Goal: Task Accomplishment & Management: Complete application form

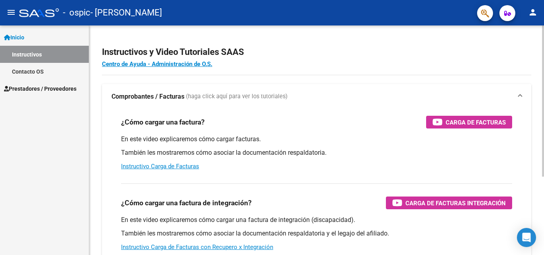
click at [463, 155] on p "También les mostraremos cómo asociar la documentación respaldatoria." at bounding box center [316, 153] width 391 height 9
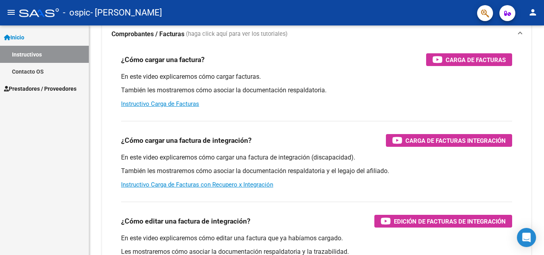
scroll to position [64, 0]
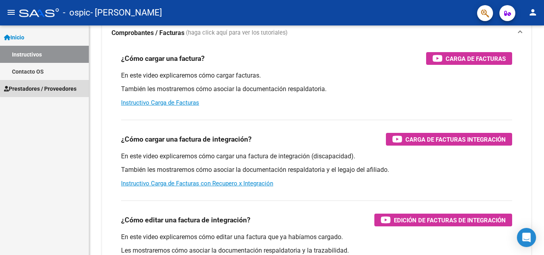
click at [56, 87] on span "Prestadores / Proveedores" at bounding box center [40, 88] width 72 height 9
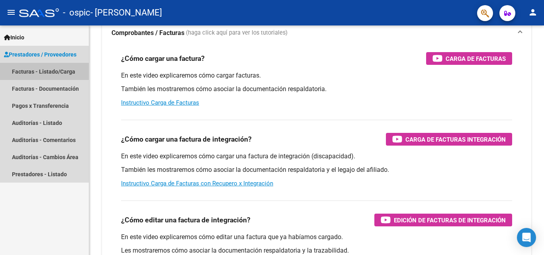
click at [56, 72] on link "Facturas - Listado/Carga" at bounding box center [44, 71] width 89 height 17
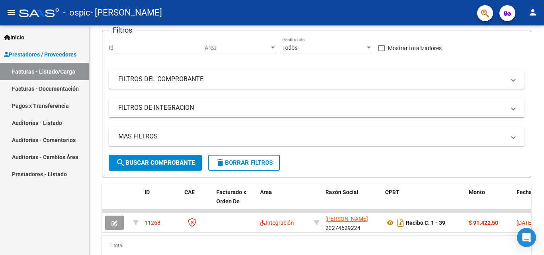
click at [61, 228] on div "Inicio Instructivos Contacto OS Prestadores / Proveedores Facturas - Listado/Ca…" at bounding box center [44, 140] width 89 height 230
click at [93, 231] on div "Video tutorial PRESTADORES -> Listado de CPBTs Emitidos por Prestadores / Prove…" at bounding box center [316, 121] width 455 height 319
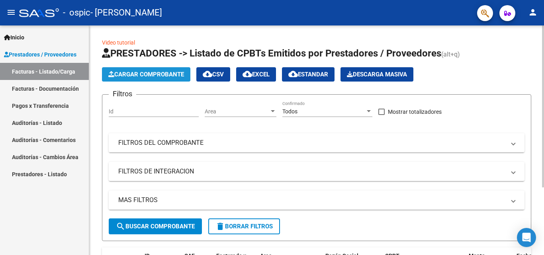
click at [167, 76] on span "Cargar Comprobante" at bounding box center [146, 74] width 76 height 7
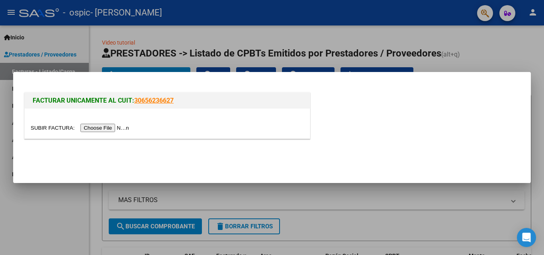
click at [99, 129] on input "file" at bounding box center [81, 128] width 101 height 8
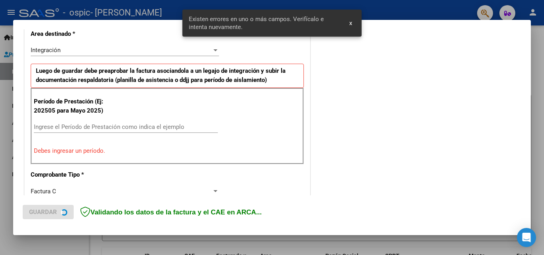
scroll to position [194, 0]
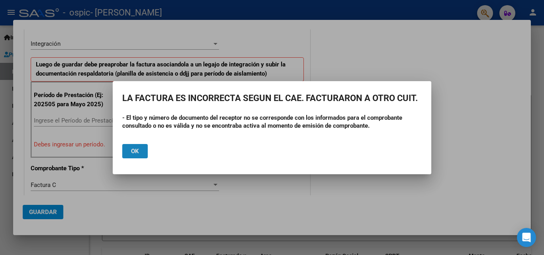
click at [134, 153] on span "Ok" at bounding box center [135, 151] width 8 height 7
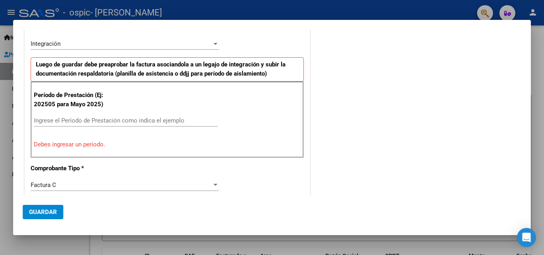
click at [311, 241] on div at bounding box center [272, 127] width 544 height 255
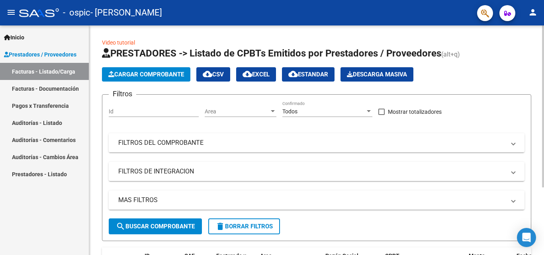
click at [311, 241] on form "Filtros Id Area Area Todos Confirmado Mostrar totalizadores FILTROS DEL COMPROB…" at bounding box center [316, 167] width 429 height 147
click at [144, 76] on span "Cargar Comprobante" at bounding box center [146, 74] width 76 height 7
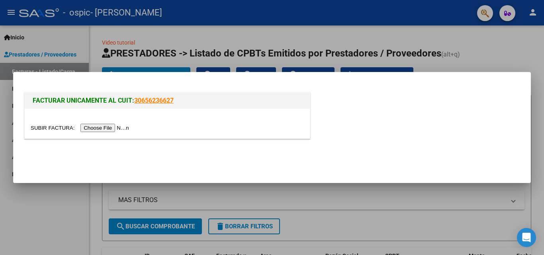
click at [116, 131] on input "file" at bounding box center [81, 128] width 101 height 8
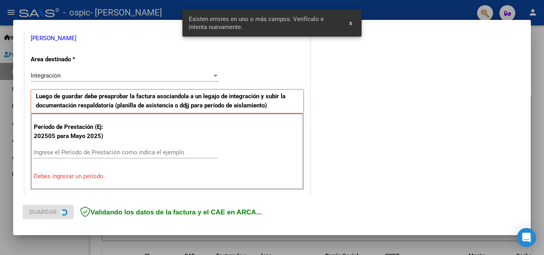
scroll to position [180, 0]
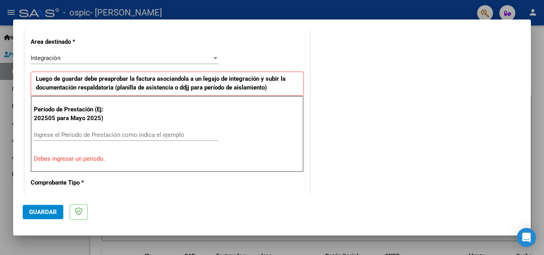
click at [122, 137] on input "Ingrese el Período de Prestación como indica el ejemplo" at bounding box center [126, 134] width 184 height 7
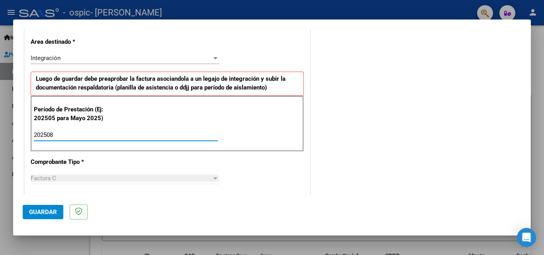
type input "202508"
click at [214, 179] on div at bounding box center [216, 179] width 4 height 2
click at [50, 214] on span "Guardar" at bounding box center [43, 212] width 28 height 7
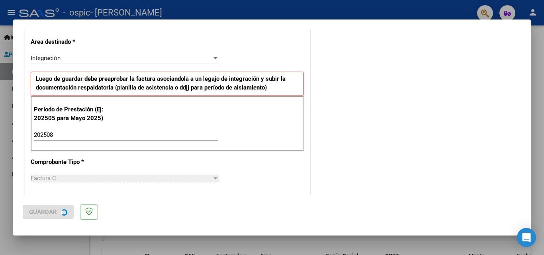
scroll to position [0, 0]
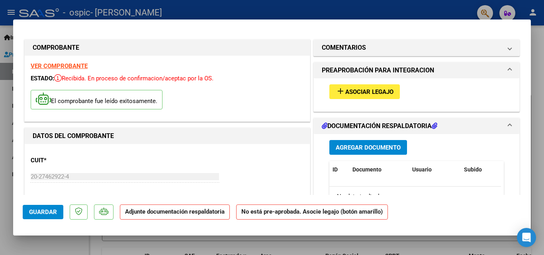
click at [220, 208] on strong "Adjunte documentación respaldatoria" at bounding box center [175, 211] width 100 height 7
click at [389, 95] on span "Asociar Legajo" at bounding box center [369, 91] width 48 height 7
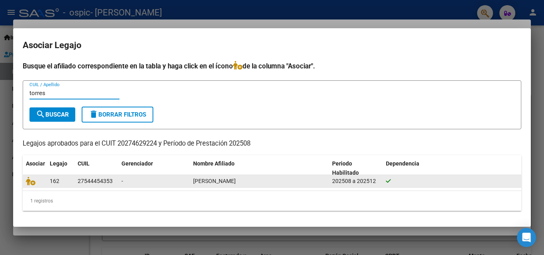
type input "torres"
click at [51, 182] on span "162" at bounding box center [55, 181] width 10 height 6
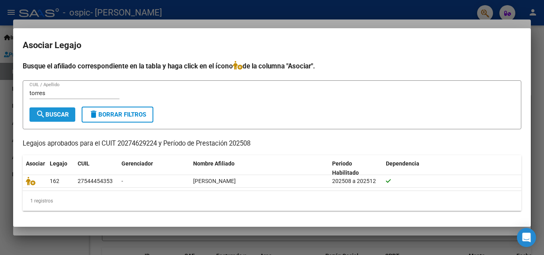
click at [64, 116] on span "search Buscar" at bounding box center [52, 114] width 33 height 7
click at [45, 117] on mat-icon "search" at bounding box center [41, 115] width 10 height 10
click at [313, 235] on div at bounding box center [272, 127] width 544 height 255
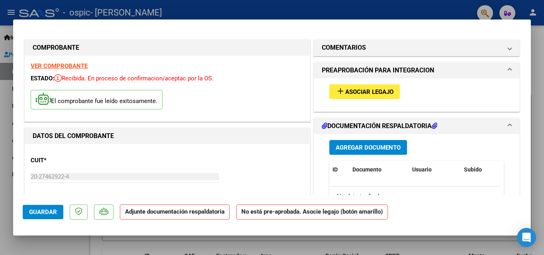
click at [501, 182] on div "Agregar Documento ID Documento Usuario Subido Acción No data to display 0 total…" at bounding box center [416, 213] width 186 height 159
click at [493, 177] on datatable-header-cell "Subido" at bounding box center [481, 169] width 40 height 17
click at [438, 190] on div "No data to display" at bounding box center [415, 197] width 172 height 20
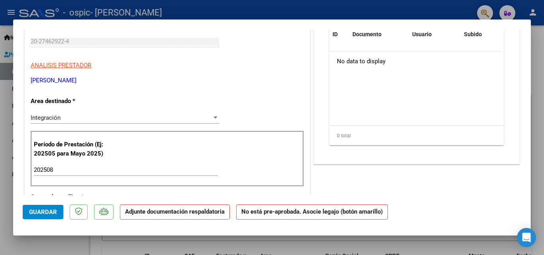
scroll to position [133, 0]
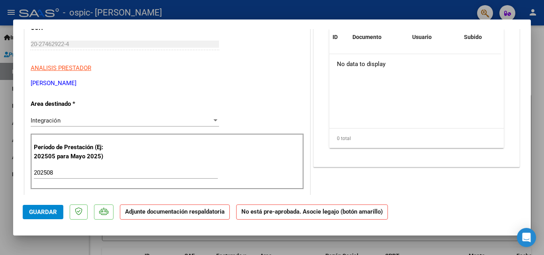
click at [366, 194] on div "COMENTARIOS Comentarios del Prestador / Gerenciador: PREAPROBACIÓN PARA INTEGRA…" at bounding box center [417, 246] width 210 height 683
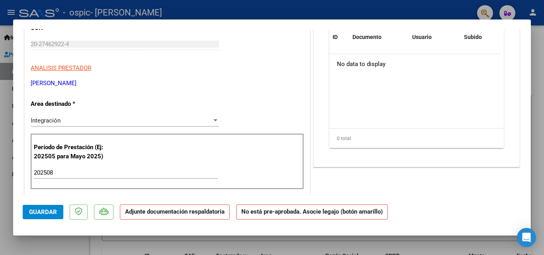
click at [366, 194] on div "COMENTARIOS Comentarios del Prestador / Gerenciador: PREAPROBACIÓN PARA INTEGRA…" at bounding box center [417, 246] width 210 height 683
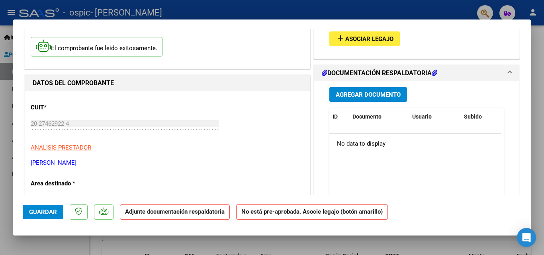
scroll to position [37, 0]
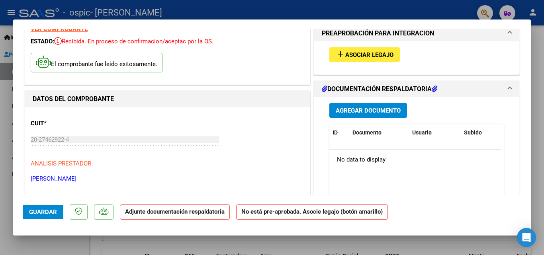
click at [284, 134] on div "CUIT * 20-27462922-4 Ingresar CUIT ANALISIS PRESTADOR [PERSON_NAME] [PERSON_NAM…" at bounding box center [167, 148] width 273 height 70
click at [370, 114] on span "Agregar Documento" at bounding box center [368, 110] width 65 height 7
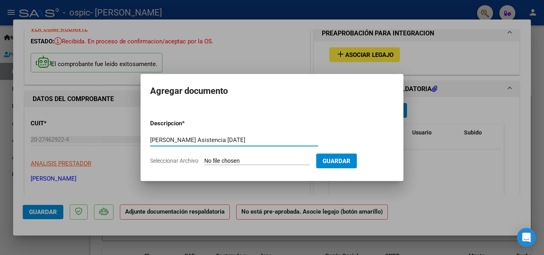
type input "[PERSON_NAME] Asistencia [DATE]"
click at [262, 162] on input "Seleccionar Archivo" at bounding box center [257, 162] width 106 height 8
type input "C:\fakepath\bf0542cb-8c2e-466a-9eab-82bdaf9689bf.pdf"
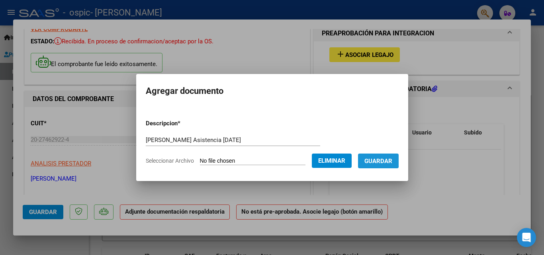
click at [375, 159] on span "Guardar" at bounding box center [378, 161] width 28 height 7
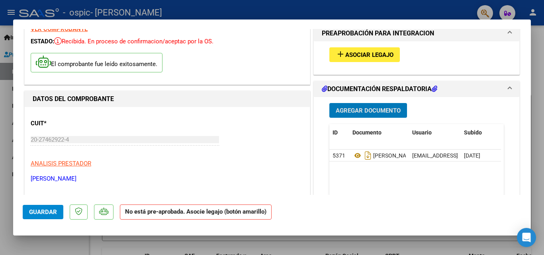
click at [370, 57] on span "Asociar Legajo" at bounding box center [369, 54] width 48 height 7
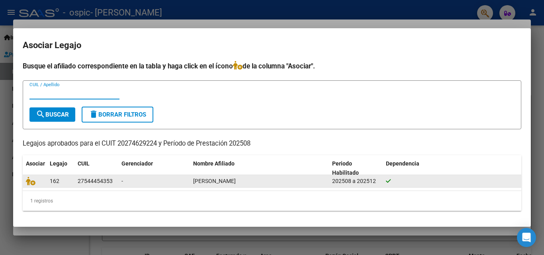
click at [95, 184] on div "27544454353" at bounding box center [95, 181] width 35 height 9
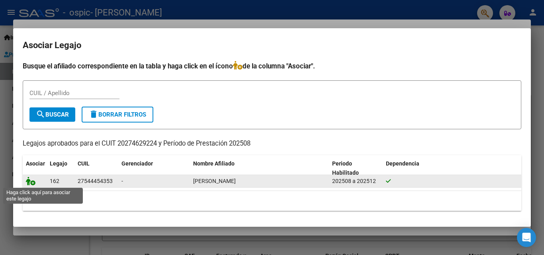
click at [30, 182] on icon at bounding box center [31, 181] width 10 height 9
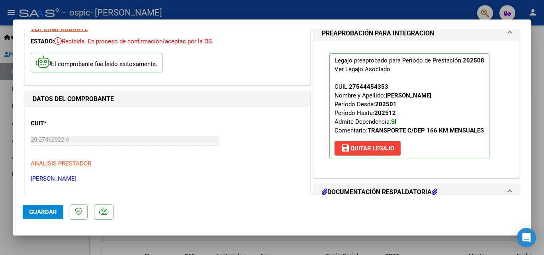
click at [508, 190] on span at bounding box center [509, 193] width 3 height 10
click at [508, 188] on span at bounding box center [509, 193] width 3 height 10
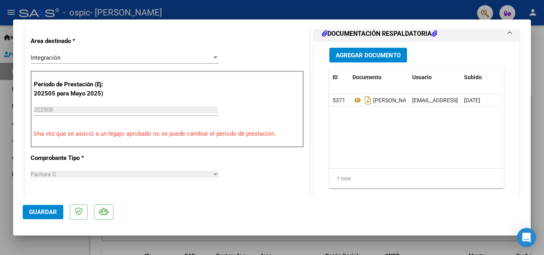
scroll to position [207, 0]
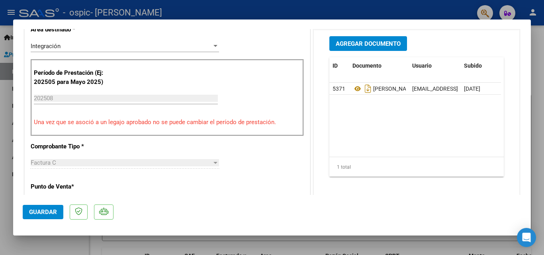
click at [498, 210] on mat-dialog-actions "Guardar" at bounding box center [272, 210] width 499 height 31
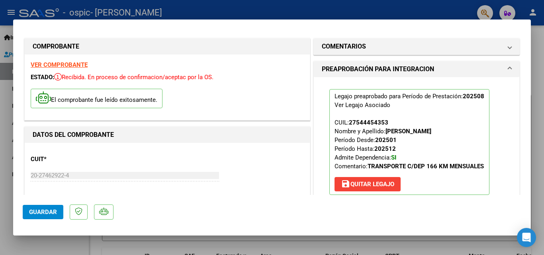
scroll to position [0, 0]
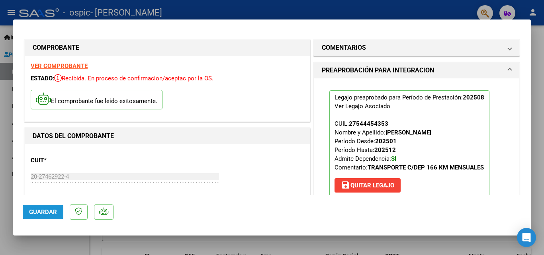
click at [42, 209] on span "Guardar" at bounding box center [43, 212] width 28 height 7
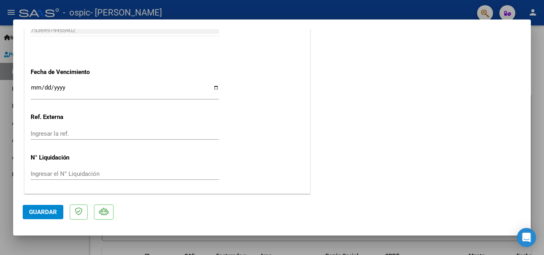
scroll to position [547, 0]
click at [38, 217] on button "Guardar" at bounding box center [43, 212] width 41 height 14
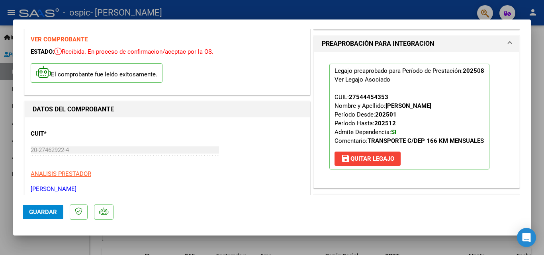
scroll to position [0, 0]
